Goal: Task Accomplishment & Management: Complete application form

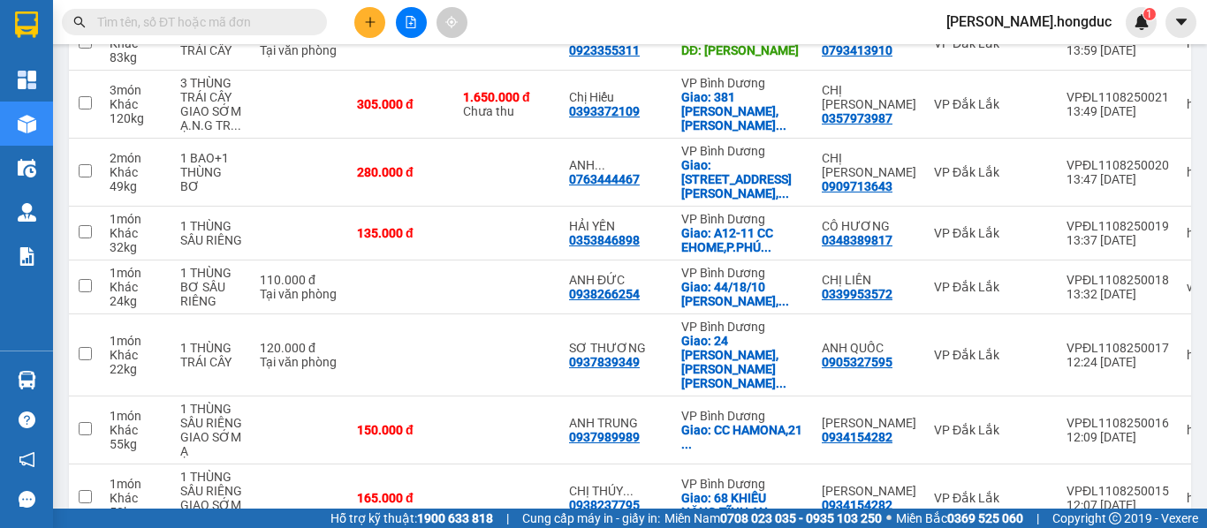
scroll to position [462, 0]
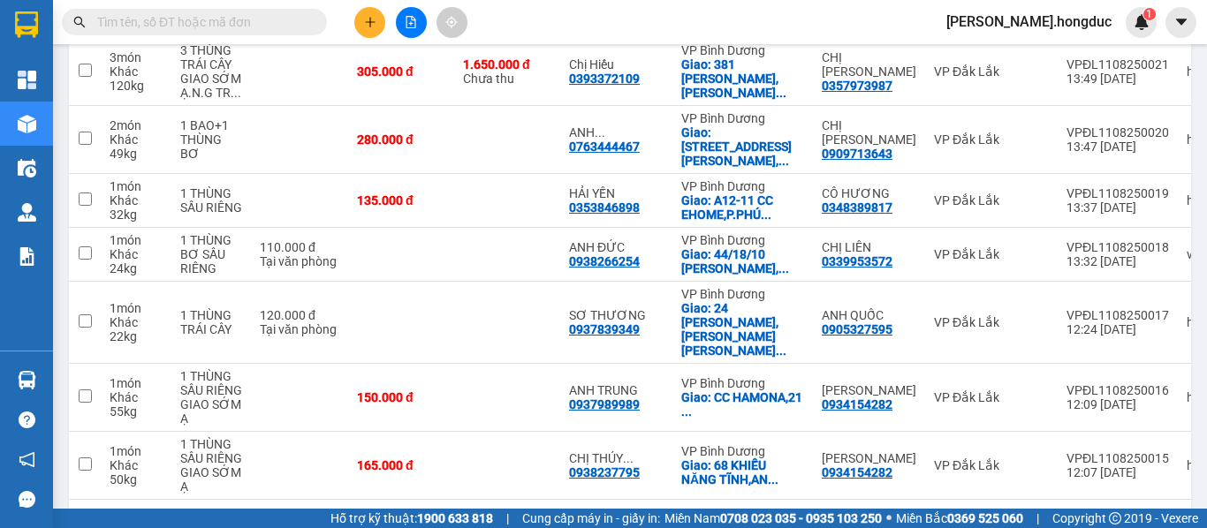
click at [1101, 519] on div "10 / trang" at bounding box center [1116, 528] width 55 height 18
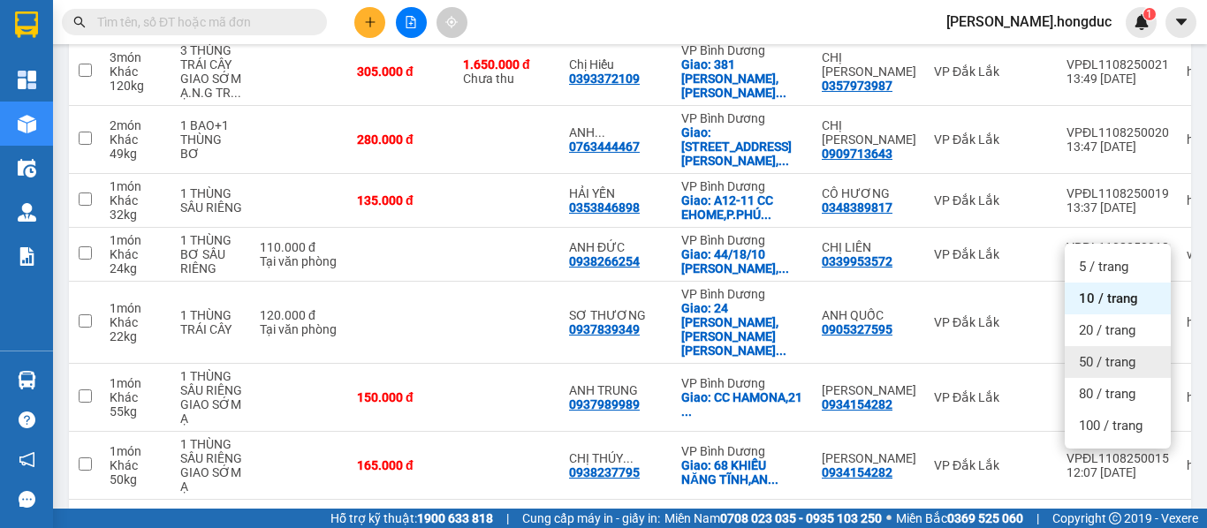
click at [1115, 354] on span "50 / trang" at bounding box center [1106, 362] width 57 height 18
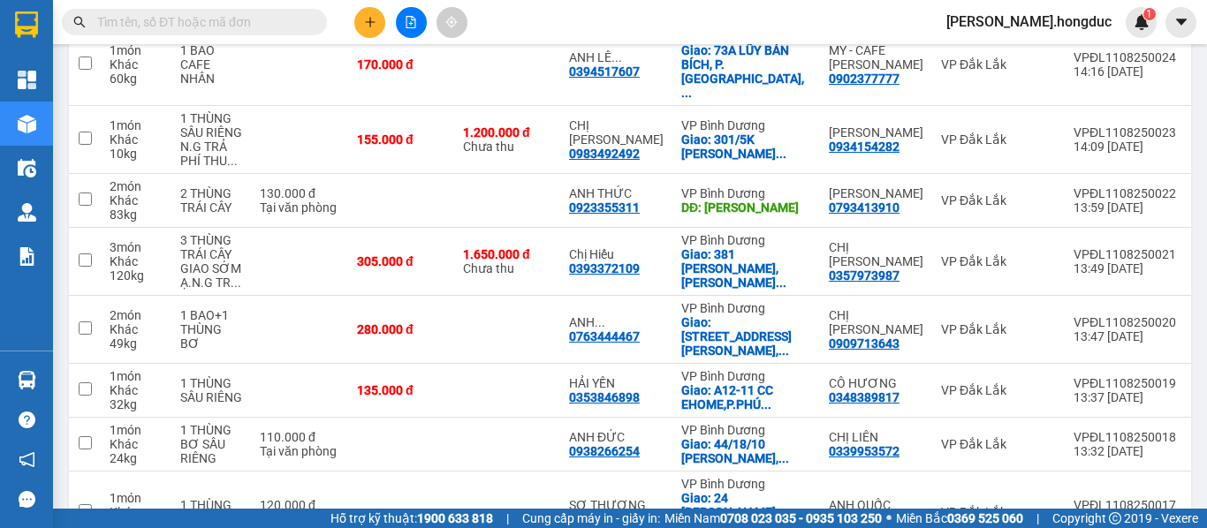
scroll to position [0, 0]
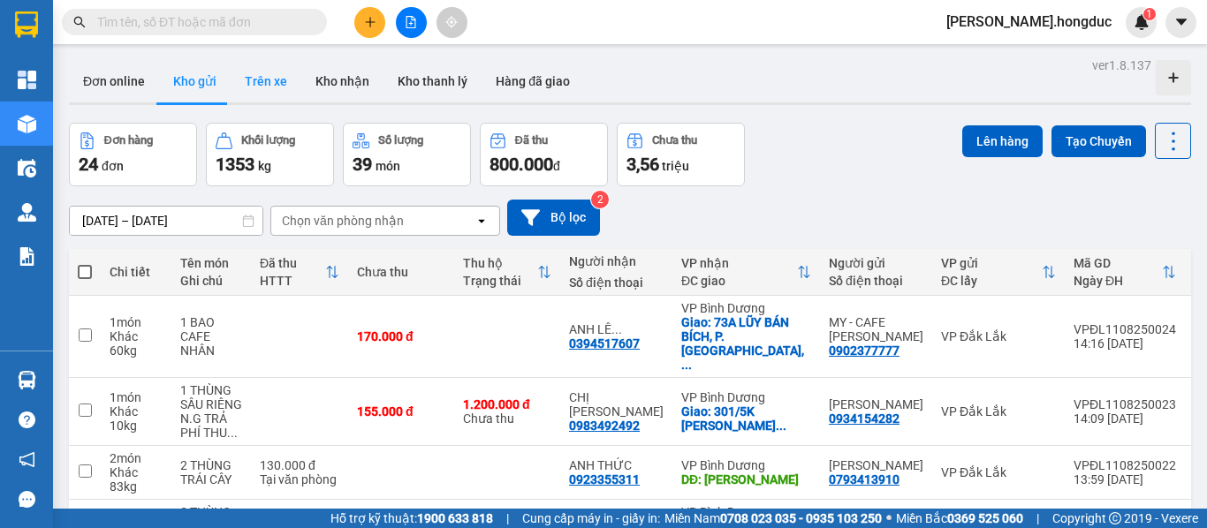
click at [276, 77] on button "Trên xe" at bounding box center [266, 81] width 71 height 42
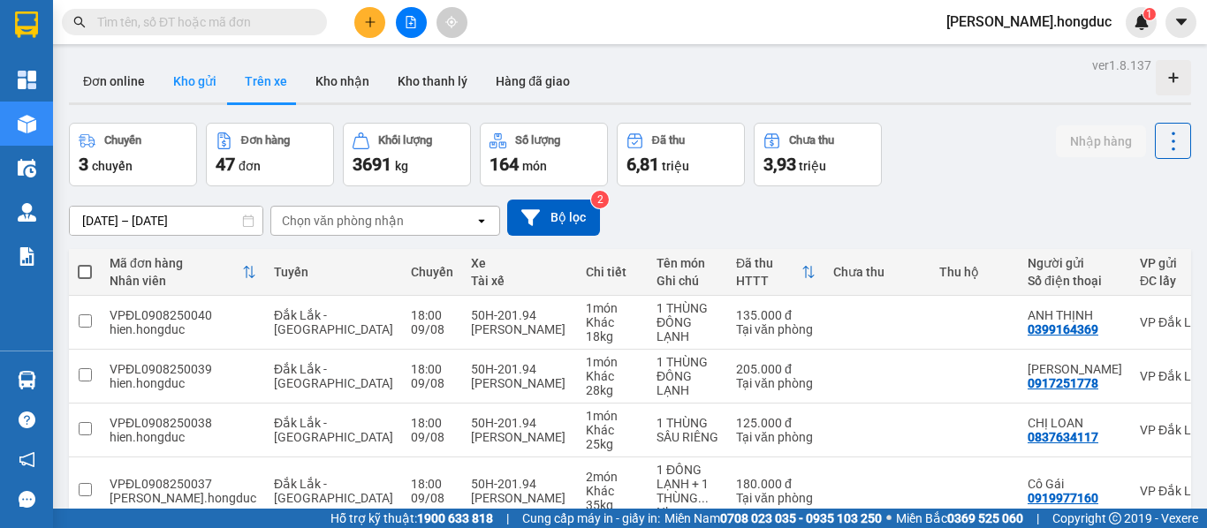
click at [194, 83] on button "Kho gửi" at bounding box center [195, 81] width 72 height 42
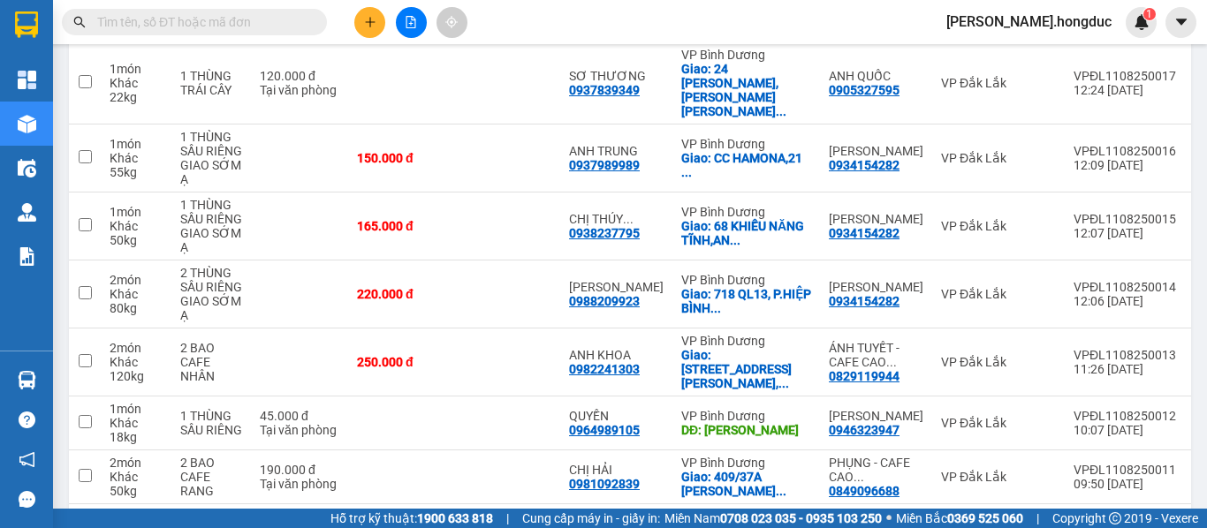
scroll to position [797, 0]
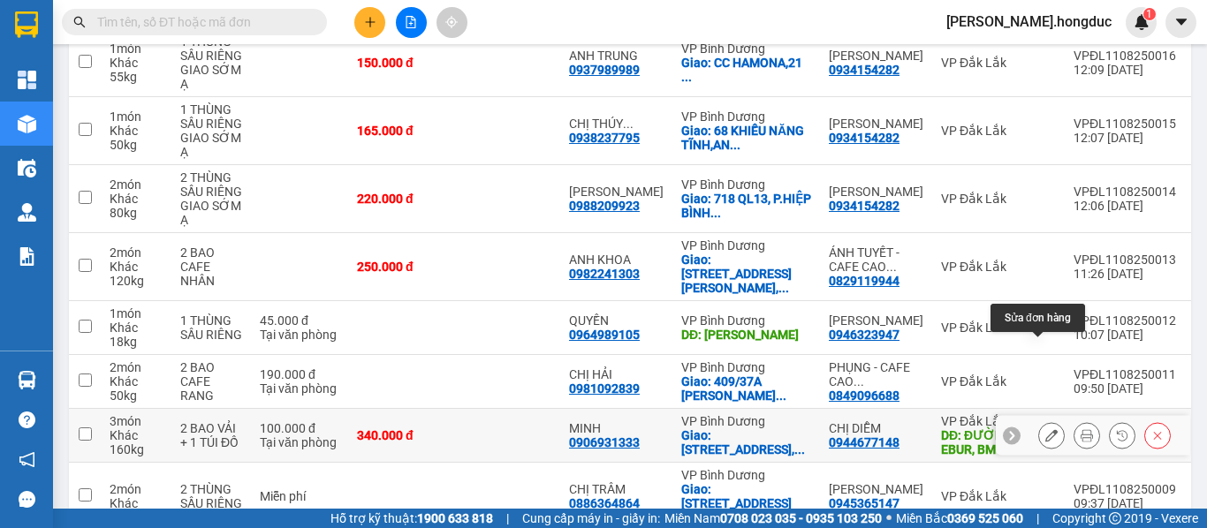
click at [1045, 429] on icon at bounding box center [1051, 435] width 12 height 12
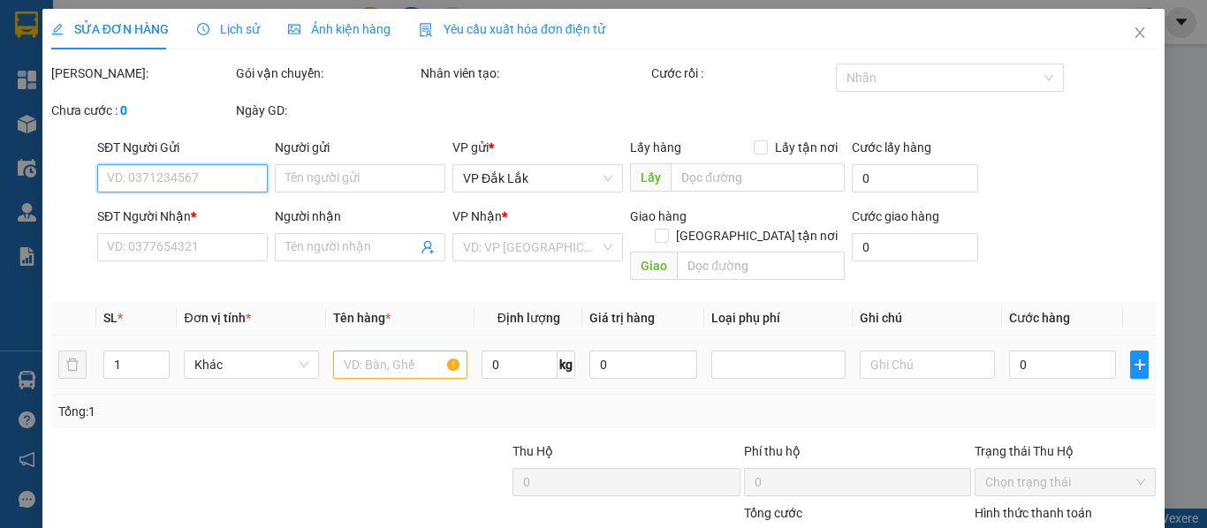
type input "0944677148"
type input "CHỊ DIỄM"
type input "ĐƯỜNG B5, CƯ EBUR, BMT"
type input "100.000"
type input "0906931333"
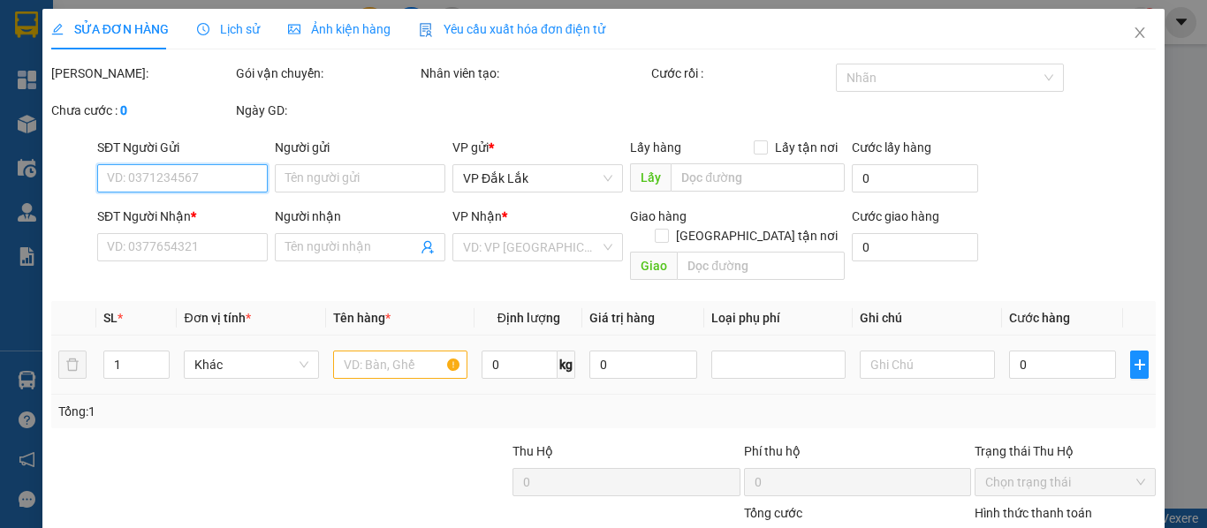
type input "MINH"
checkbox input "true"
type input "17 ĐƯỜNG SỐ 2, [GEOGRAPHIC_DATA], KHU DÂN CƯ [GEOGRAPHIC_DATA], [GEOGRAPHIC_DAT…"
type input "465.000"
type input "125.000"
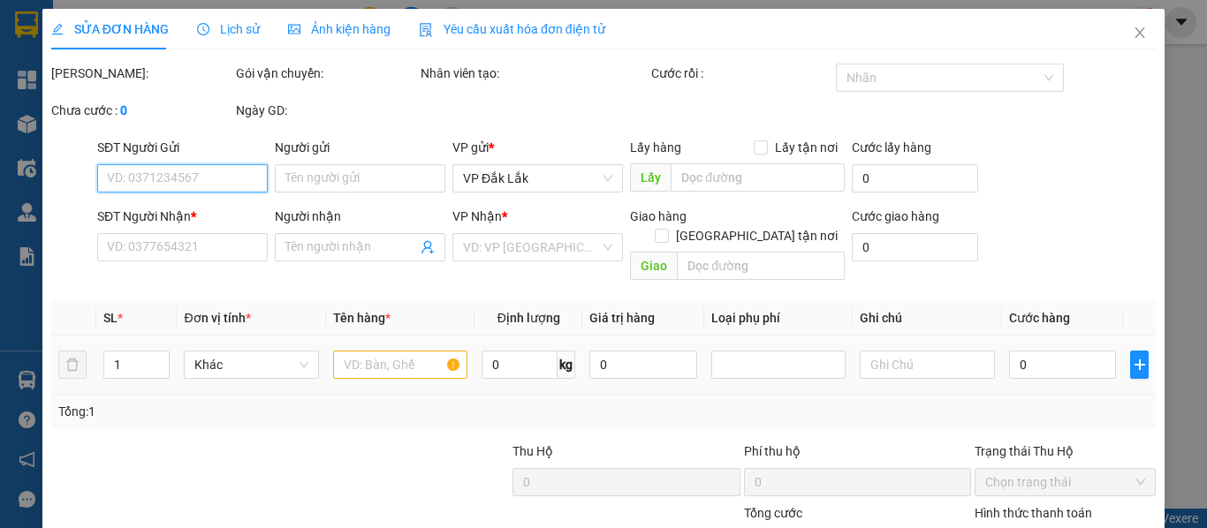
type input "340.000"
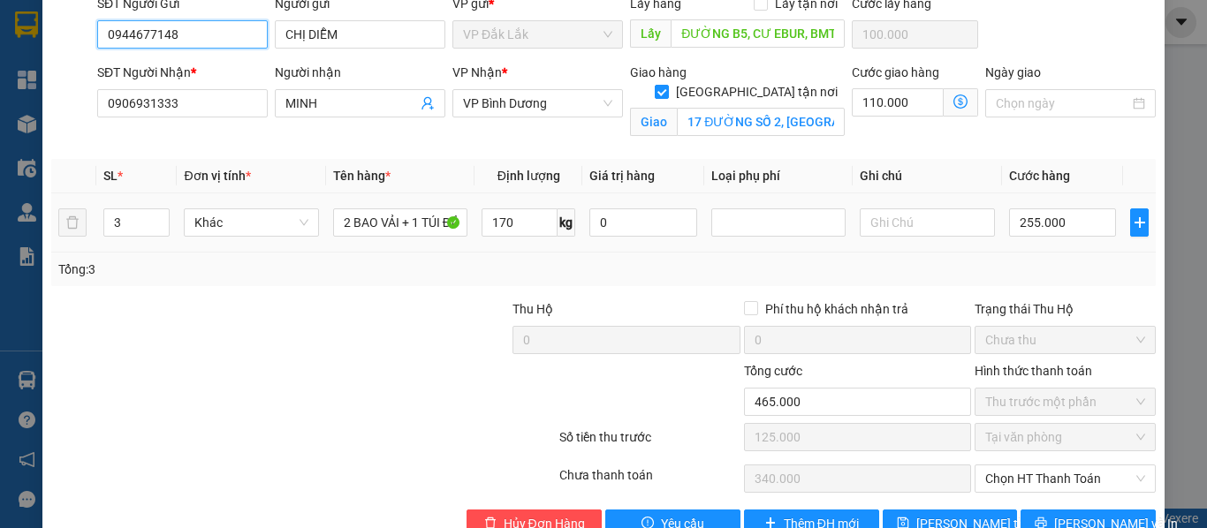
scroll to position [188, 0]
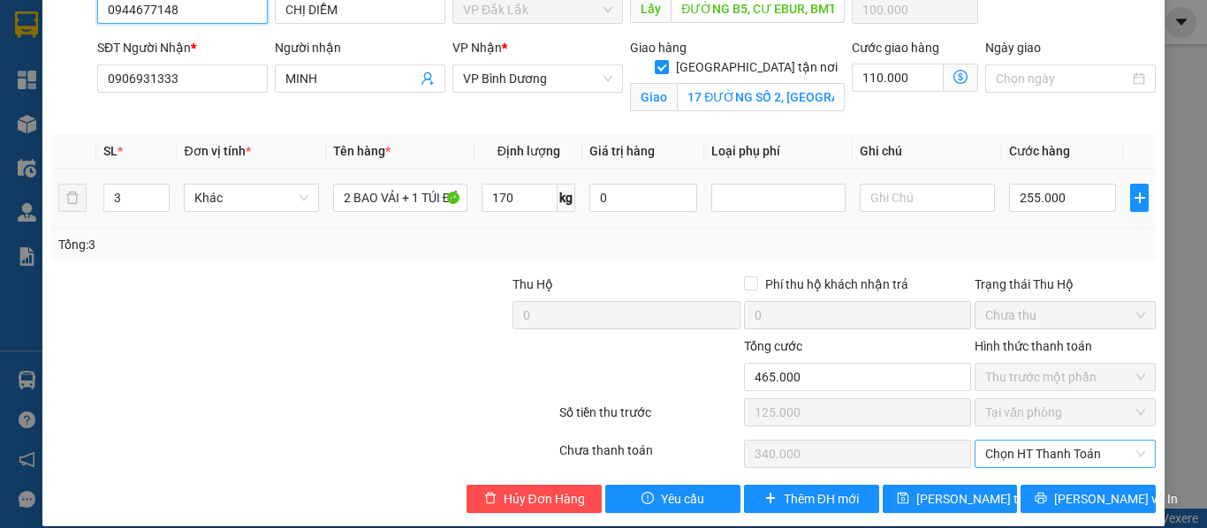
click at [1123, 441] on span "Chọn HT Thanh Toán" at bounding box center [1065, 454] width 160 height 26
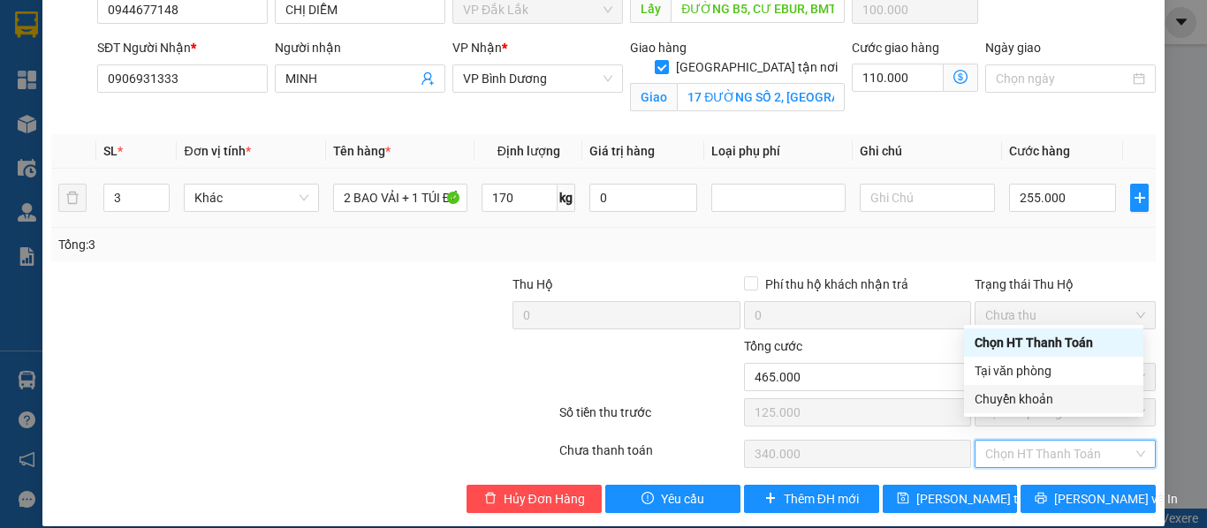
click at [1145, 389] on div "SỬA ĐƠN HÀNG Lịch sử Ảnh kiện hàng Yêu cầu xuất hóa đơn điện tử Total Paid Fee …" at bounding box center [603, 174] width 1122 height 706
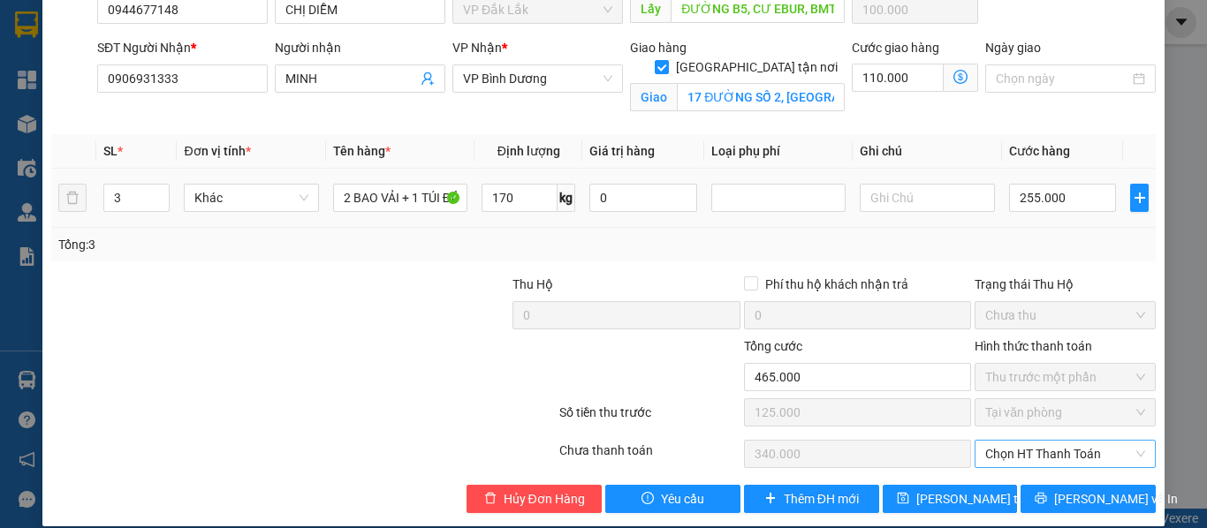
click at [1131, 441] on span "Chọn HT Thanh Toán" at bounding box center [1065, 454] width 160 height 26
click at [902, 340] on div "Tổng cước" at bounding box center [857, 350] width 227 height 26
click at [896, 363] on input "465.000" at bounding box center [857, 377] width 227 height 28
click at [1130, 364] on span "Thu trước một phần" at bounding box center [1065, 377] width 160 height 26
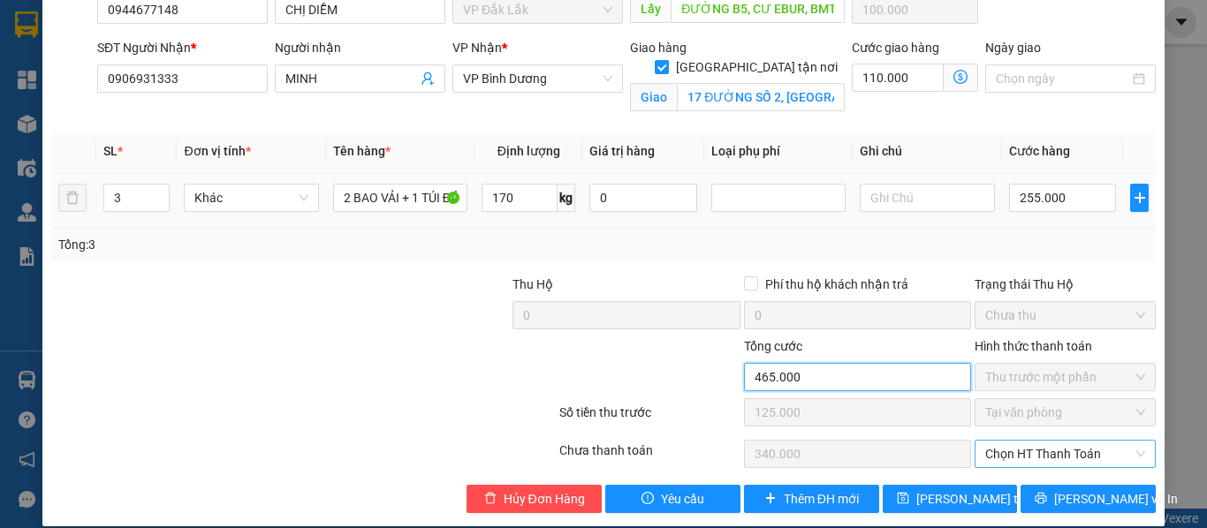
click at [1125, 441] on span "Chọn HT Thanh Toán" at bounding box center [1065, 454] width 160 height 26
drag, startPoint x: 1125, startPoint y: 431, endPoint x: 1184, endPoint y: 365, distance: 88.8
click at [1184, 365] on div "SỬA ĐƠN HÀNG Lịch sử Ảnh kiện hàng Yêu cầu xuất hóa đơn điện tử Total Paid Fee …" at bounding box center [603, 264] width 1207 height 528
click at [1130, 441] on span "Chọn HT Thanh Toán" at bounding box center [1065, 454] width 160 height 26
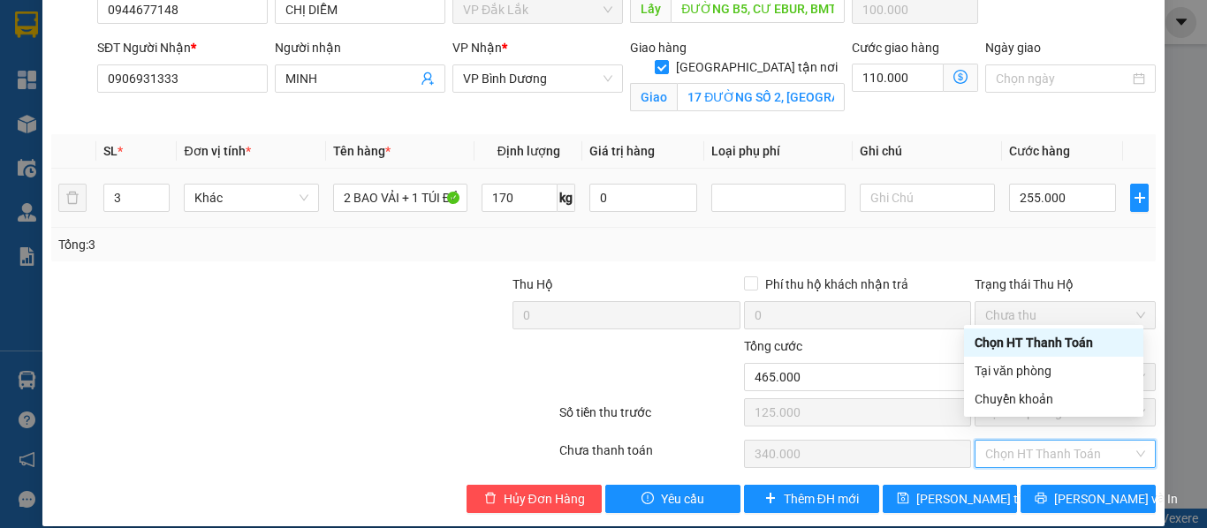
click at [1170, 309] on div "SỬA ĐƠN HÀNG Lịch sử Ảnh kiện hàng Yêu cầu xuất hóa đơn điện tử Total Paid Fee …" at bounding box center [603, 264] width 1207 height 528
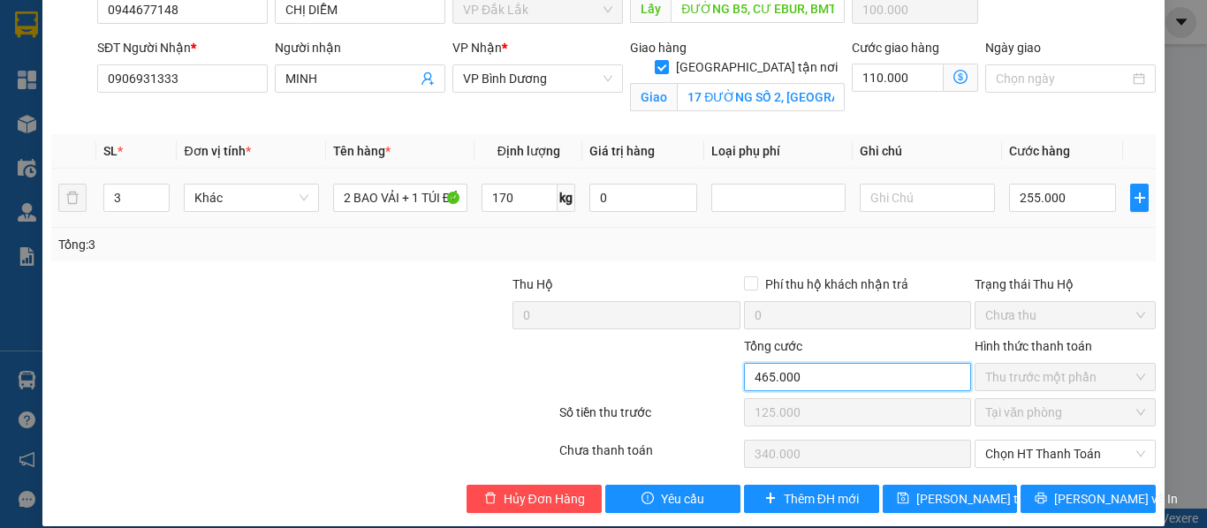
click at [815, 370] on input "465.000" at bounding box center [857, 377] width 227 height 28
click at [1127, 441] on span "Chọn HT Thanh Toán" at bounding box center [1065, 454] width 160 height 26
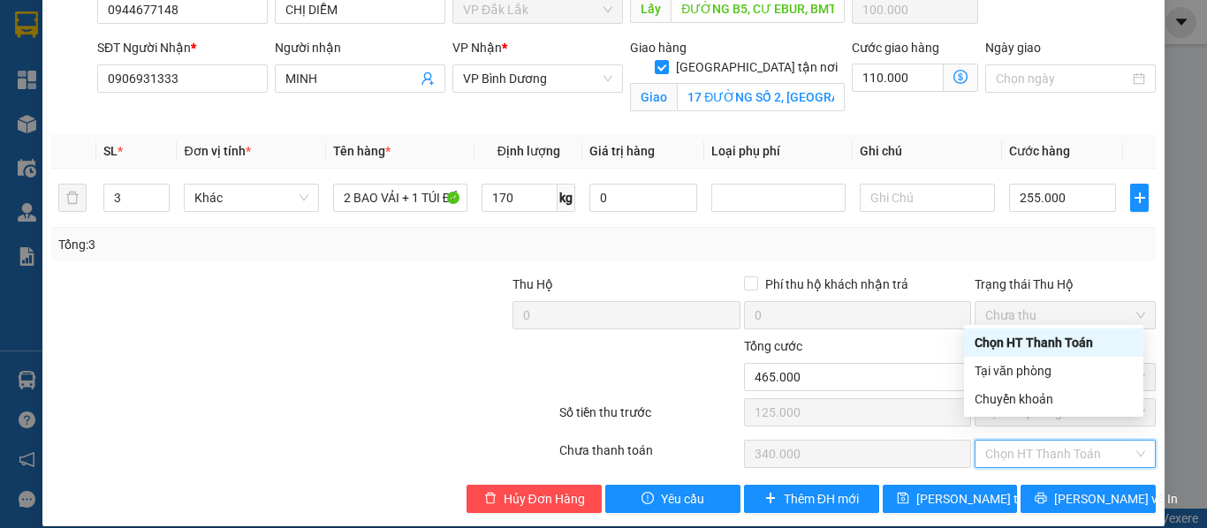
click at [1068, 341] on div "Chọn HT Thanh Toán" at bounding box center [1053, 342] width 158 height 19
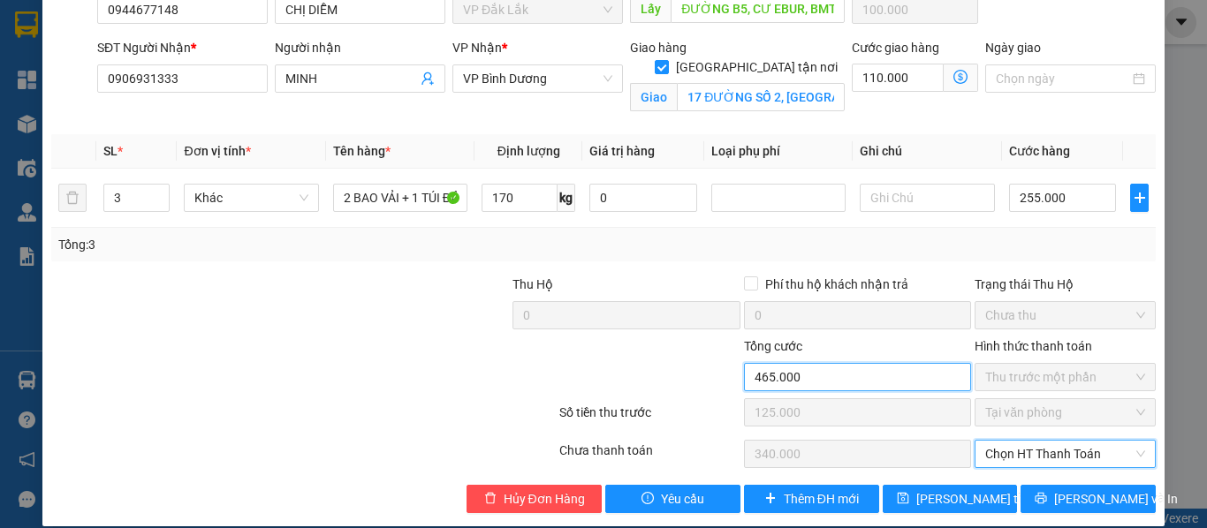
click at [862, 366] on input "465.000" at bounding box center [857, 377] width 227 height 28
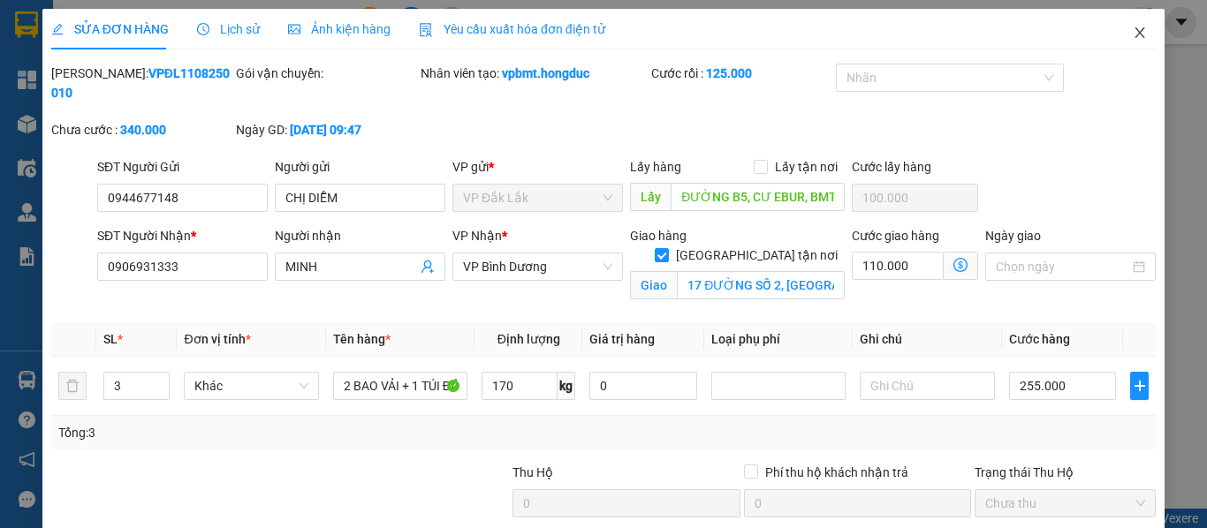
click at [1135, 33] on icon "close" at bounding box center [1140, 32] width 10 height 11
